Goal: Transaction & Acquisition: Purchase product/service

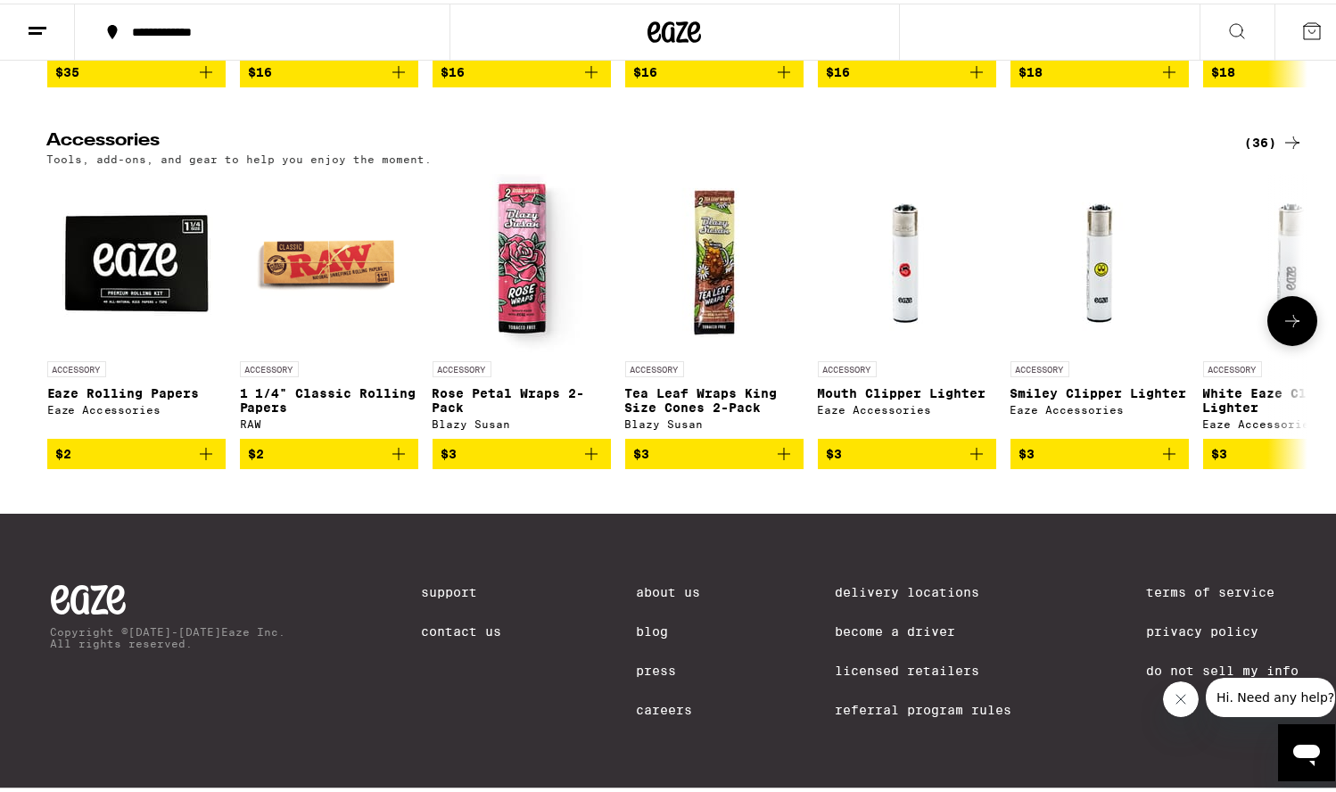
scroll to position [7429, 0]
